Goal: Obtain resource: Obtain resource

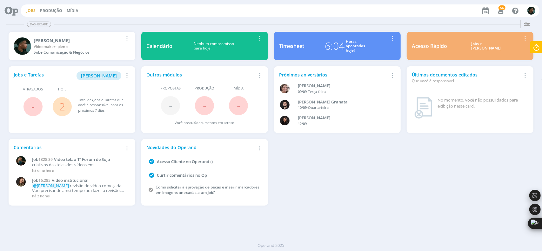
click at [32, 9] on link "Jobs" at bounding box center [30, 10] width 9 height 5
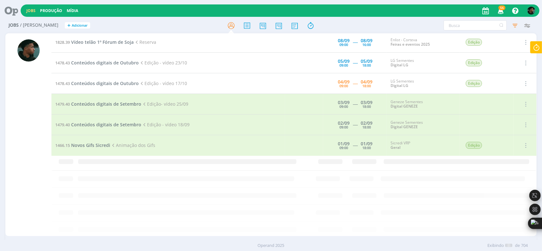
scroll to position [319, 0]
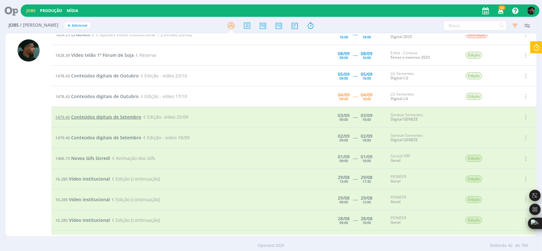
click at [88, 115] on span "Conteúdos digitais de Setembro" at bounding box center [106, 117] width 70 height 6
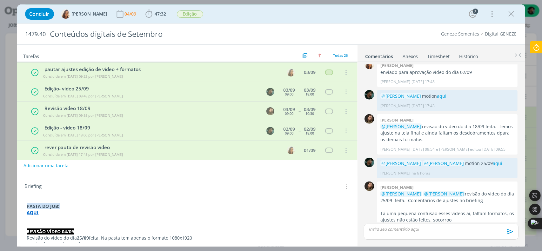
scroll to position [40, 0]
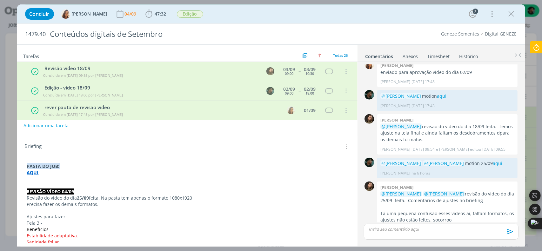
click at [31, 176] on p "dialog" at bounding box center [187, 179] width 320 height 6
click at [32, 170] on strong "AQUI" at bounding box center [33, 173] width 12 height 6
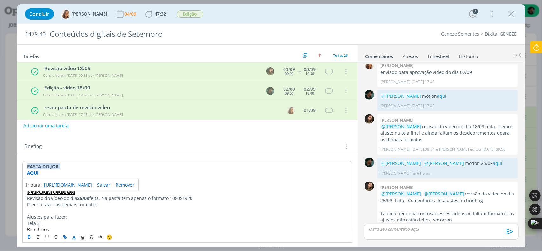
click at [63, 181] on link "[URL][DOMAIN_NAME]" at bounding box center [68, 185] width 48 height 8
